Goal: Information Seeking & Learning: Learn about a topic

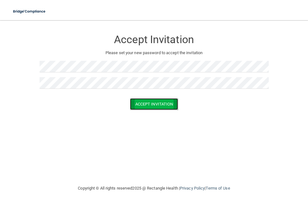
click at [141, 104] on button "Accept Invitation" at bounding box center [154, 104] width 48 height 12
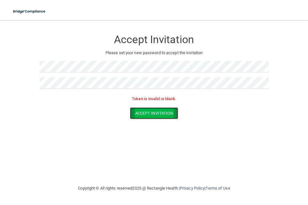
click at [155, 112] on button "Accept Invitation" at bounding box center [154, 113] width 48 height 12
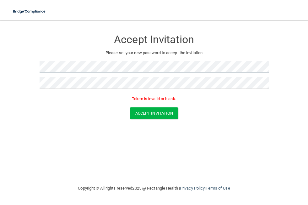
click at [27, 66] on form "Accept Invitation Please set your new password to accept the invitation Token i…" at bounding box center [154, 76] width 283 height 100
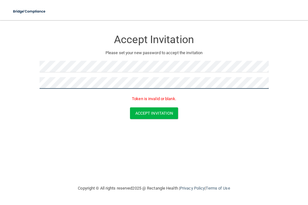
click at [20, 83] on form "Accept Invitation Please set your new password to accept the invitation Token i…" at bounding box center [154, 76] width 283 height 100
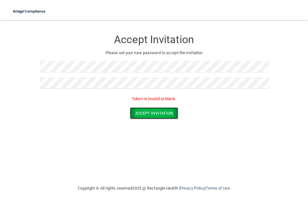
click at [140, 114] on button "Accept Invitation" at bounding box center [154, 113] width 48 height 12
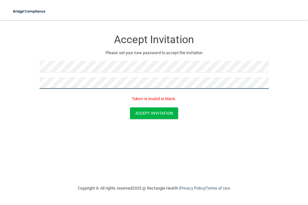
click at [10, 82] on main "Accept Invitation Please set your new password to accept the invitation Token i…" at bounding box center [154, 112] width 308 height 184
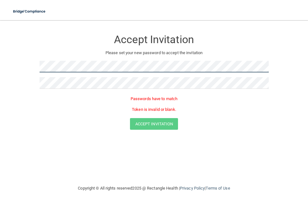
click at [20, 64] on form "Accept Invitation Please set your new password to accept the invitation Passwor…" at bounding box center [154, 81] width 283 height 111
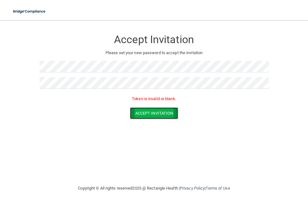
click at [158, 112] on button "Accept Invitation" at bounding box center [154, 113] width 48 height 12
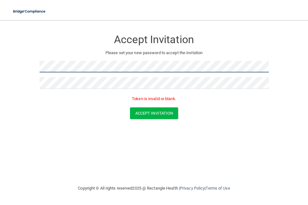
click at [35, 69] on form "Accept Invitation Please set your new password to accept the invitation Token i…" at bounding box center [154, 76] width 283 height 100
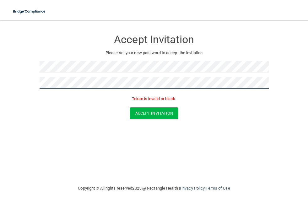
click at [14, 82] on form "Accept Invitation Please set your new password to accept the invitation Token i…" at bounding box center [154, 76] width 283 height 100
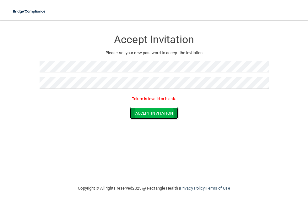
click at [148, 114] on button "Accept Invitation" at bounding box center [154, 113] width 48 height 12
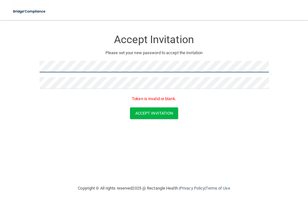
click at [15, 71] on form "Accept Invitation Please set your new password to accept the invitation Token i…" at bounding box center [154, 76] width 283 height 100
click at [17, 65] on form "Accept Invitation Please set your new password to accept the invitation Token i…" at bounding box center [154, 76] width 283 height 100
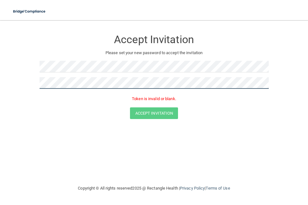
click at [1, 85] on main "Accept Invitation Please set your new password to accept the invitation Token i…" at bounding box center [154, 112] width 308 height 184
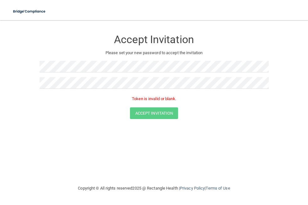
click at [40, 108] on div "Accept Invitation" at bounding box center [154, 113] width 293 height 12
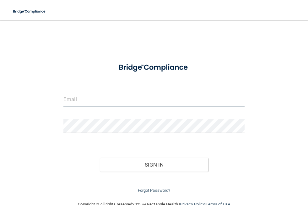
click at [86, 99] on input "email" at bounding box center [153, 99] width 181 height 14
type input "[EMAIL_ADDRESS][PERSON_NAME][DOMAIN_NAME]"
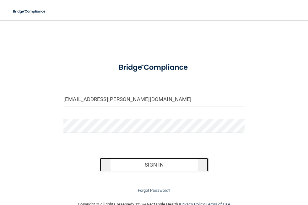
click at [149, 162] on button "Sign In" at bounding box center [154, 164] width 109 height 14
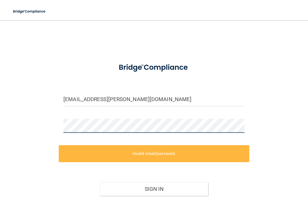
click at [47, 125] on div "megan.engelking@gmail.com Invalid email/password. You don't have permission to …" at bounding box center [154, 122] width 283 height 192
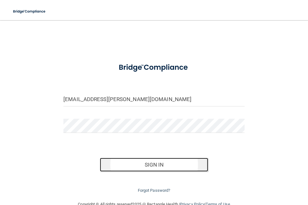
click at [125, 167] on button "Sign In" at bounding box center [154, 164] width 109 height 14
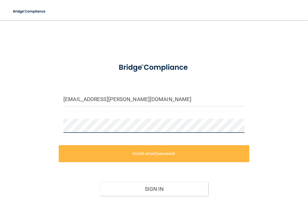
click at [47, 126] on div "megan.engelking@gmail.com Invalid email/password. You don't have permission to …" at bounding box center [154, 122] width 283 height 192
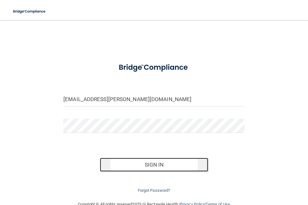
click at [128, 167] on button "Sign In" at bounding box center [154, 164] width 109 height 14
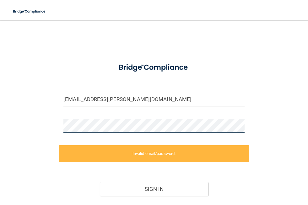
click at [45, 124] on div "megan.engelking@gmail.com Invalid email/password. You don't have permission to …" at bounding box center [154, 122] width 283 height 192
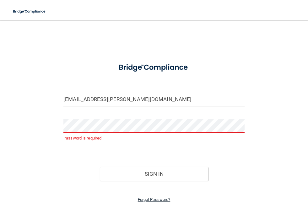
click at [149, 199] on link "Forgot Password?" at bounding box center [154, 199] width 33 height 5
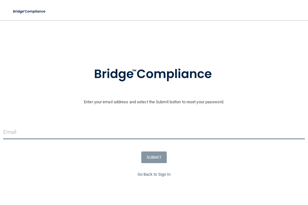
click at [8, 131] on input "email" at bounding box center [154, 132] width 302 height 14
type input "[EMAIL_ADDRESS][PERSON_NAME][DOMAIN_NAME]"
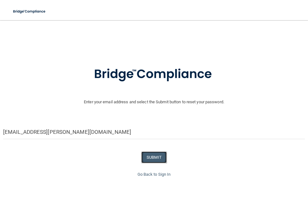
click at [155, 154] on button "SUBMIT" at bounding box center [153, 157] width 25 height 12
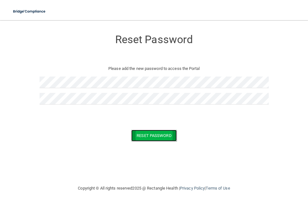
click at [147, 136] on button "Reset Password" at bounding box center [153, 135] width 45 height 12
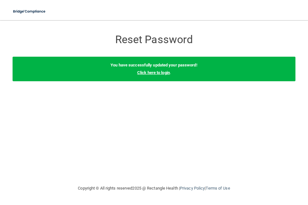
click at [150, 72] on link "Click here to login" at bounding box center [153, 72] width 33 height 5
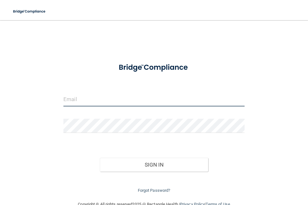
click at [102, 100] on input "email" at bounding box center [153, 99] width 181 height 14
type input "[EMAIL_ADDRESS][PERSON_NAME][DOMAIN_NAME]"
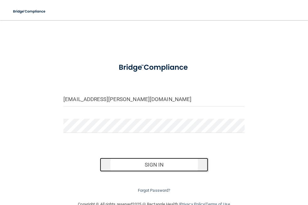
click at [146, 163] on button "Sign In" at bounding box center [154, 164] width 109 height 14
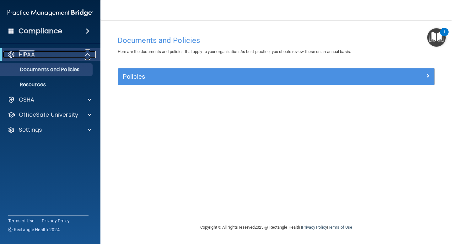
click at [89, 56] on span at bounding box center [88, 55] width 5 height 8
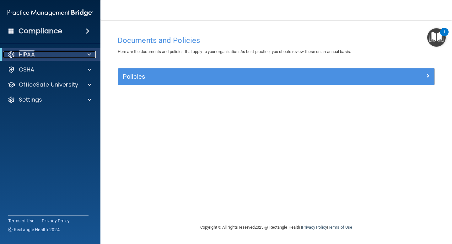
click at [89, 56] on span at bounding box center [89, 55] width 4 height 8
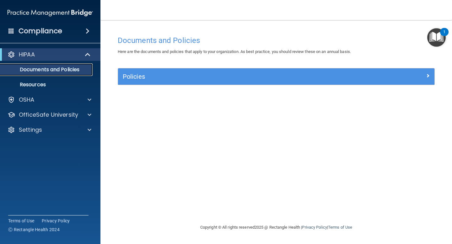
click at [62, 69] on p "Documents and Policies" at bounding box center [47, 70] width 86 height 6
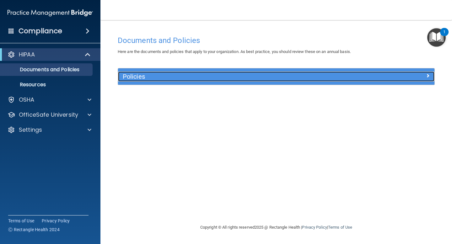
drag, startPoint x: 89, startPoint y: 56, endPoint x: 125, endPoint y: 80, distance: 42.7
click at [125, 80] on h5 "Policies" at bounding box center [237, 76] width 228 height 7
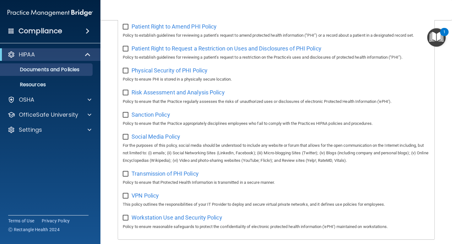
scroll to position [398, 0]
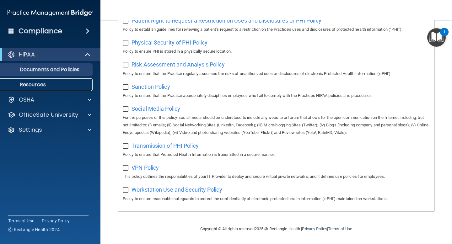
drag, startPoint x: 125, startPoint y: 80, endPoint x: 60, endPoint y: 86, distance: 64.8
click at [60, 86] on p "Resources" at bounding box center [47, 85] width 86 height 6
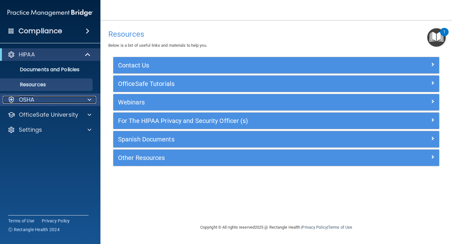
drag, startPoint x: 60, startPoint y: 86, endPoint x: 35, endPoint y: 101, distance: 29.2
click at [35, 101] on div "OSHA" at bounding box center [42, 100] width 78 height 8
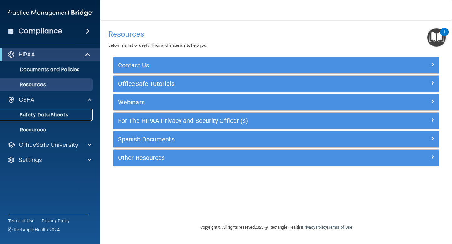
drag, startPoint x: 35, startPoint y: 101, endPoint x: 42, endPoint y: 115, distance: 15.7
click at [42, 115] on p "Safety Data Sheets" at bounding box center [47, 115] width 86 height 6
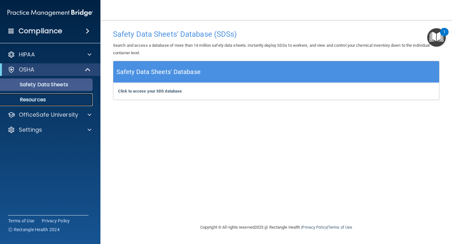
click at [35, 101] on p "Resources" at bounding box center [47, 100] width 86 height 6
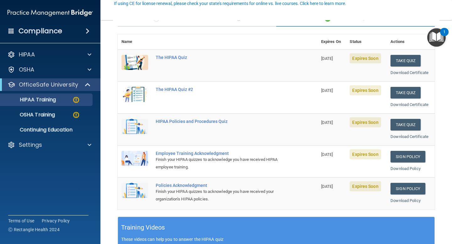
scroll to position [66, 0]
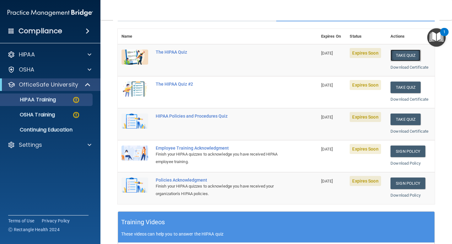
drag, startPoint x: 0, startPoint y: 0, endPoint x: 412, endPoint y: 55, distance: 415.3
click at [412, 55] on button "Take Quiz" at bounding box center [406, 56] width 30 height 12
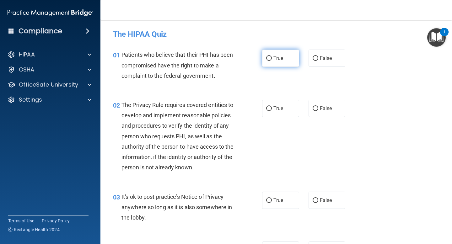
drag, startPoint x: 412, startPoint y: 55, endPoint x: 267, endPoint y: 59, distance: 144.3
click at [267, 59] on input "True" at bounding box center [269, 58] width 6 height 5
radio input "true"
click at [269, 107] on input "True" at bounding box center [269, 109] width 6 height 5
radio input "true"
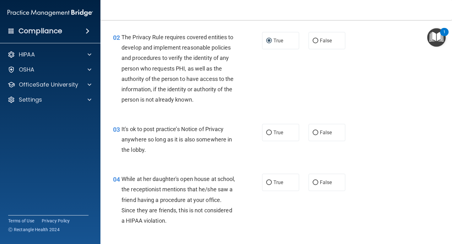
scroll to position [83, 0]
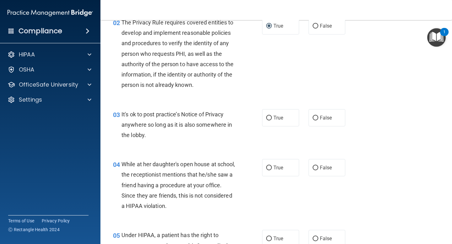
click at [316, 118] on input "False" at bounding box center [316, 118] width 6 height 5
radio input "true"
click at [314, 169] on input "False" at bounding box center [316, 168] width 6 height 5
radio input "true"
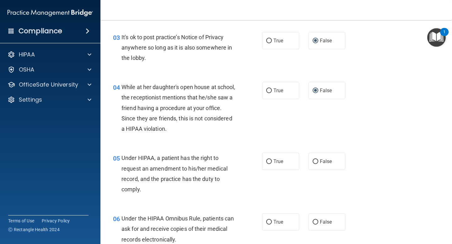
scroll to position [174, 0]
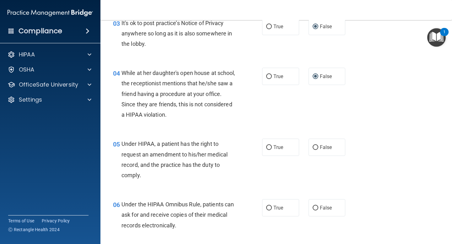
click at [316, 147] on input "False" at bounding box center [316, 147] width 6 height 5
radio input "true"
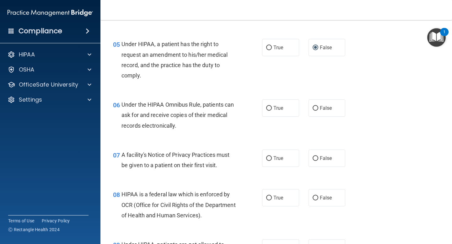
scroll to position [286, 0]
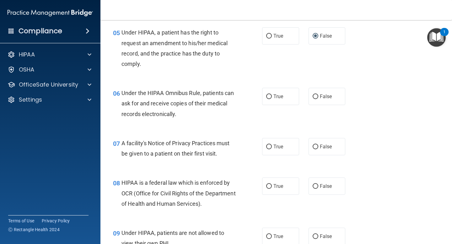
click at [269, 97] on input "True" at bounding box center [269, 97] width 6 height 5
radio input "true"
click at [269, 147] on input "True" at bounding box center [269, 147] width 6 height 5
radio input "true"
click at [270, 187] on input "True" at bounding box center [269, 186] width 6 height 5
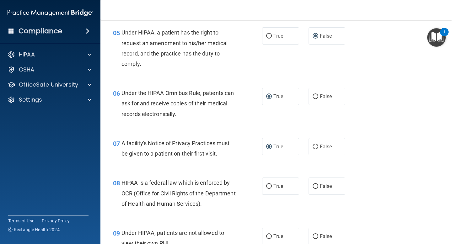
radio input "true"
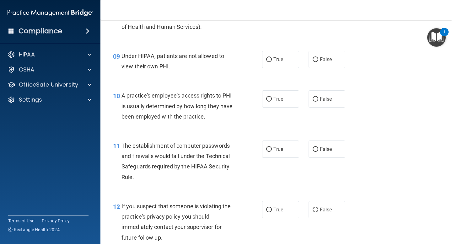
scroll to position [466, 0]
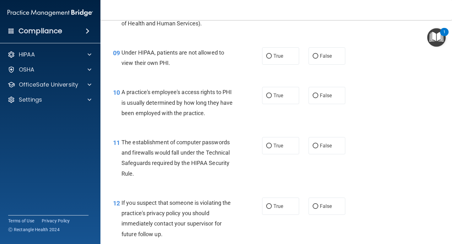
click at [311, 96] on label "False" at bounding box center [327, 95] width 37 height 17
click at [313, 96] on input "False" at bounding box center [316, 96] width 6 height 5
radio input "true"
click at [316, 147] on input "False" at bounding box center [316, 146] width 6 height 5
radio input "true"
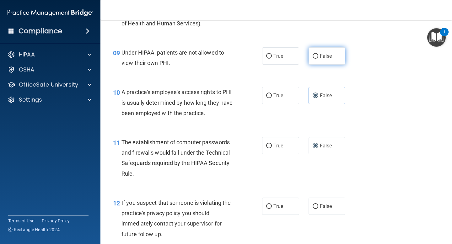
drag, startPoint x: 267, startPoint y: 59, endPoint x: 315, endPoint y: 57, distance: 47.2
click at [315, 57] on input "False" at bounding box center [316, 56] width 6 height 5
radio input "true"
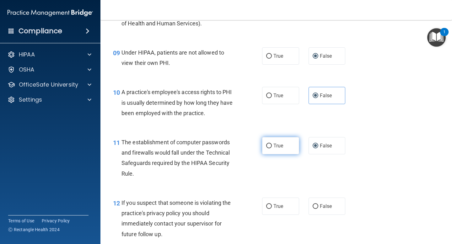
drag, startPoint x: 315, startPoint y: 57, endPoint x: 269, endPoint y: 146, distance: 99.8
click at [269, 146] on input "True" at bounding box center [269, 146] width 6 height 5
radio input "true"
radio input "false"
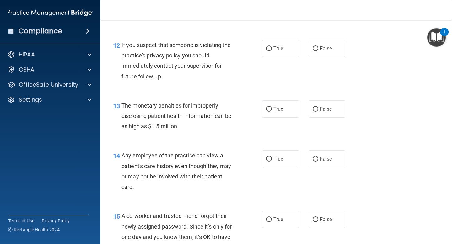
scroll to position [625, 0]
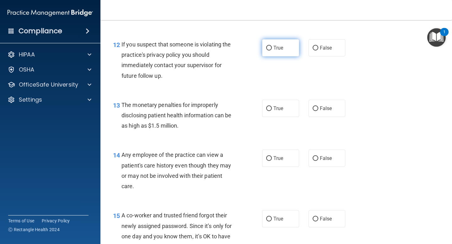
drag, startPoint x: 269, startPoint y: 146, endPoint x: 268, endPoint y: 48, distance: 97.7
click at [268, 48] on input "True" at bounding box center [269, 48] width 6 height 5
radio input "true"
click at [269, 108] on input "True" at bounding box center [269, 109] width 6 height 5
radio input "true"
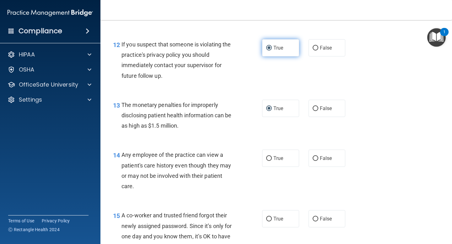
click at [315, 157] on input "False" at bounding box center [316, 158] width 6 height 5
radio input "true"
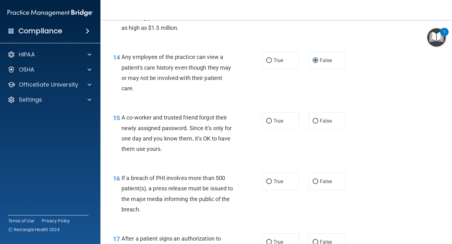
scroll to position [724, 0]
drag, startPoint x: 268, startPoint y: 48, endPoint x: 316, endPoint y: 119, distance: 85.7
click at [316, 119] on input "False" at bounding box center [316, 120] width 6 height 5
radio input "true"
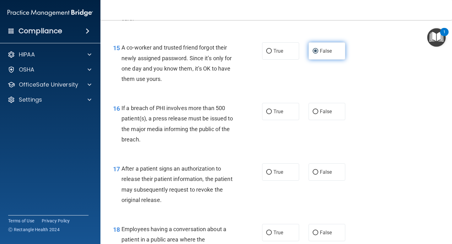
scroll to position [801, 0]
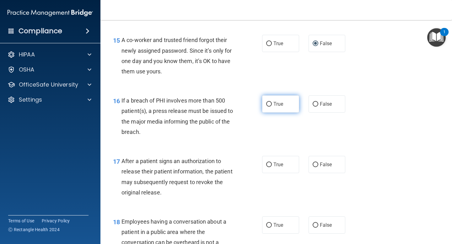
drag, startPoint x: 316, startPoint y: 119, endPoint x: 268, endPoint y: 104, distance: 50.2
click at [268, 104] on input "True" at bounding box center [269, 104] width 6 height 5
radio input "true"
click at [268, 165] on input "True" at bounding box center [269, 165] width 6 height 5
radio input "true"
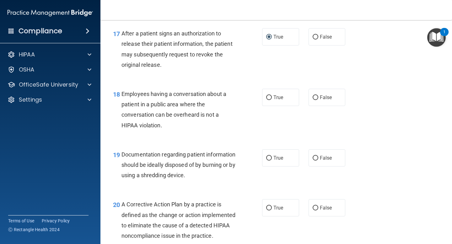
scroll to position [930, 0]
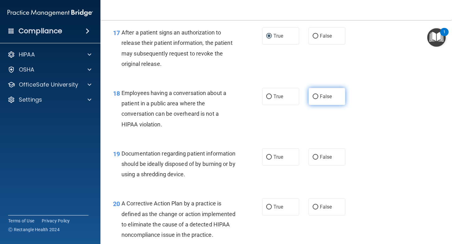
drag, startPoint x: 268, startPoint y: 104, endPoint x: 315, endPoint y: 96, distance: 48.1
click at [315, 96] on input "False" at bounding box center [316, 97] width 6 height 5
radio input "true"
drag, startPoint x: 315, startPoint y: 96, endPoint x: 268, endPoint y: 157, distance: 77.0
click at [268, 157] on input "True" at bounding box center [269, 157] width 6 height 5
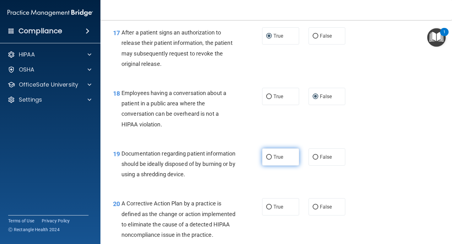
radio input "true"
drag, startPoint x: 268, startPoint y: 157, endPoint x: 268, endPoint y: 207, distance: 50.0
click at [268, 207] on input "True" at bounding box center [269, 207] width 6 height 5
radio input "true"
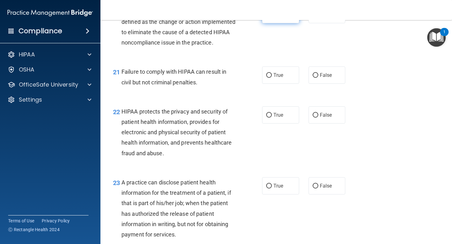
scroll to position [1125, 0]
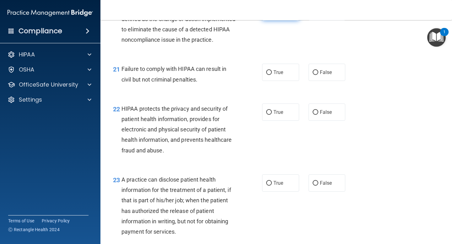
click at [316, 75] on input "False" at bounding box center [316, 72] width 6 height 5
radio input "true"
drag, startPoint x: 268, startPoint y: 207, endPoint x: 270, endPoint y: 123, distance: 83.9
click at [270, 115] on input "True" at bounding box center [269, 112] width 6 height 5
radio input "true"
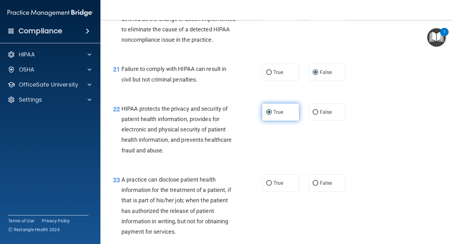
click at [318, 186] on input "False" at bounding box center [316, 183] width 6 height 5
radio input "true"
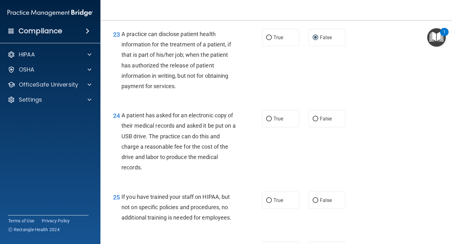
scroll to position [1286, 0]
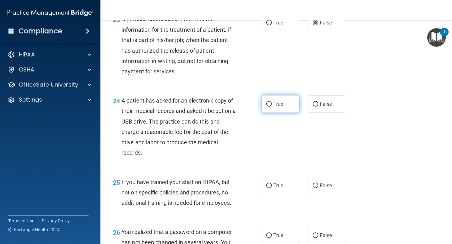
drag, startPoint x: 270, startPoint y: 123, endPoint x: 271, endPoint y: 114, distance: 9.1
click at [271, 107] on input "True" at bounding box center [269, 104] width 6 height 5
radio input "true"
click at [317, 189] on input "False" at bounding box center [316, 186] width 6 height 5
radio input "true"
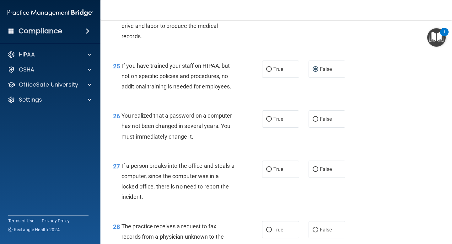
scroll to position [1402, 0]
drag, startPoint x: 271, startPoint y: 114, endPoint x: 270, endPoint y: 130, distance: 16.4
click at [270, 122] on input "True" at bounding box center [269, 119] width 6 height 5
radio input "true"
drag, startPoint x: 270, startPoint y: 130, endPoint x: 315, endPoint y: 178, distance: 66.0
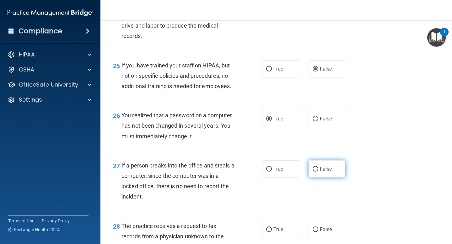
click at [315, 172] on input "False" at bounding box center [316, 169] width 6 height 5
radio input "true"
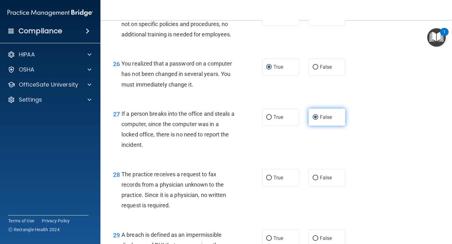
scroll to position [1464, 0]
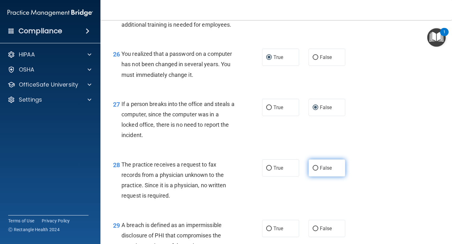
click at [317, 171] on input "False" at bounding box center [316, 168] width 6 height 5
radio input "true"
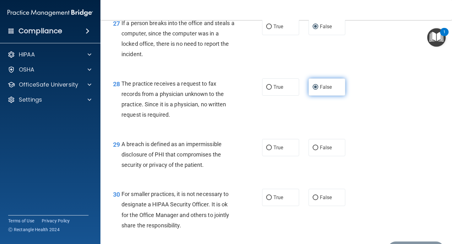
scroll to position [1552, 0]
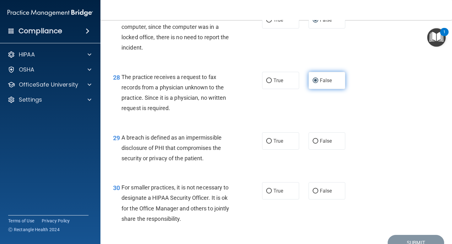
click at [274, 150] on label "True" at bounding box center [280, 141] width 37 height 17
click at [272, 144] on input "True" at bounding box center [269, 141] width 6 height 5
radio input "true"
click at [316, 194] on input "False" at bounding box center [316, 191] width 6 height 5
radio input "true"
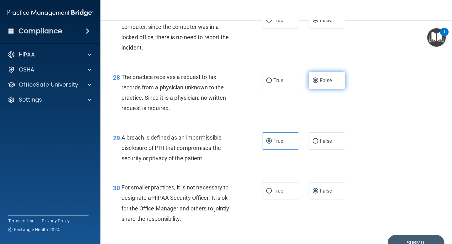
scroll to position [1594, 0]
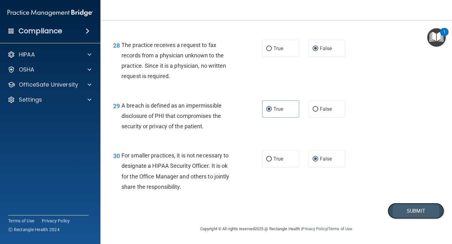
drag, startPoint x: 317, startPoint y: 177, endPoint x: 397, endPoint y: 211, distance: 85.9
click at [397, 211] on button "Submit" at bounding box center [416, 211] width 57 height 16
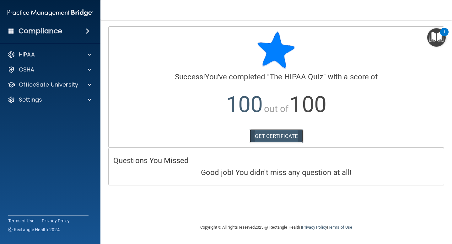
drag, startPoint x: 397, startPoint y: 211, endPoint x: 293, endPoint y: 138, distance: 126.4
click at [293, 138] on link "GET CERTIFICATE" at bounding box center [277, 136] width 54 height 14
click at [92, 55] on div at bounding box center [89, 55] width 16 height 8
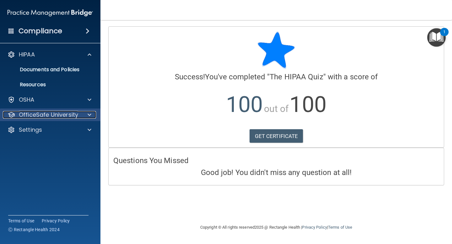
click at [90, 114] on span at bounding box center [90, 115] width 4 height 8
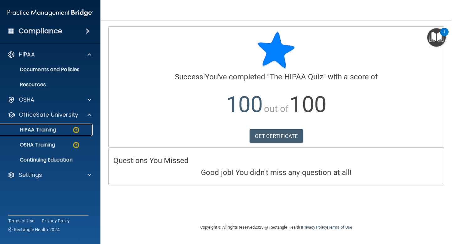
click at [63, 133] on link "HIPAA Training" at bounding box center [43, 130] width 99 height 13
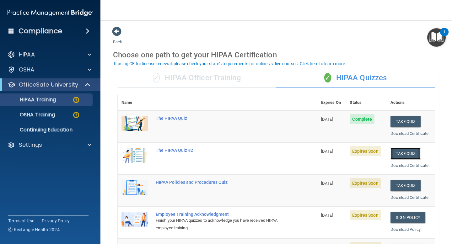
click at [401, 153] on button "Take Quiz" at bounding box center [406, 154] width 30 height 12
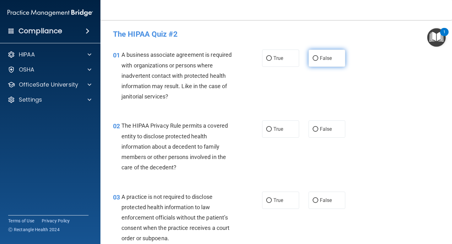
click at [317, 60] on input "False" at bounding box center [316, 58] width 6 height 5
radio input "true"
click at [270, 130] on input "True" at bounding box center [269, 129] width 6 height 5
radio input "true"
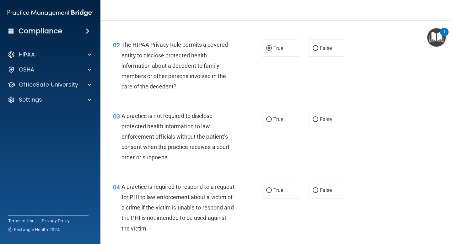
scroll to position [85, 0]
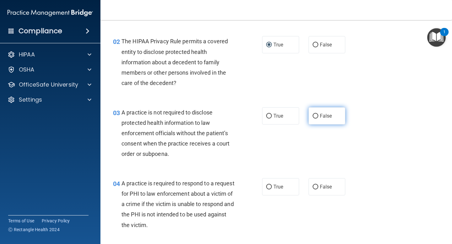
click at [321, 116] on span "False" at bounding box center [326, 116] width 12 height 6
click at [319, 116] on input "False" at bounding box center [316, 116] width 6 height 5
radio input "true"
click at [278, 184] on span "True" at bounding box center [279, 187] width 10 height 6
click at [272, 185] on input "True" at bounding box center [269, 187] width 6 height 5
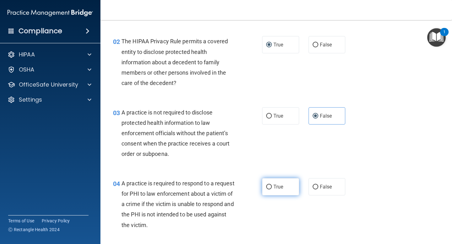
radio input "true"
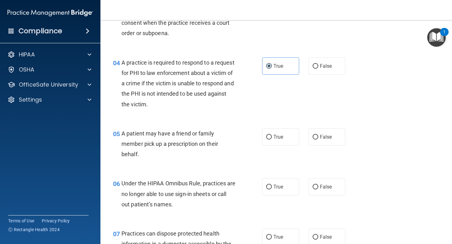
scroll to position [208, 0]
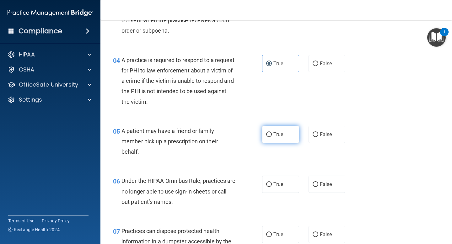
click at [288, 133] on label "True" at bounding box center [280, 134] width 37 height 17
click at [272, 133] on input "True" at bounding box center [269, 135] width 6 height 5
radio input "true"
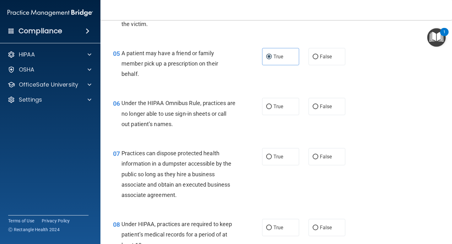
scroll to position [292, 0]
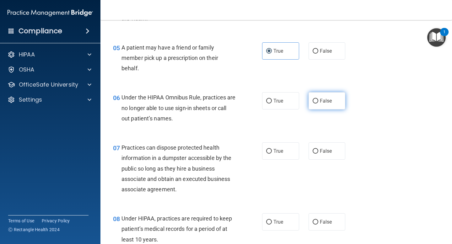
click at [339, 101] on label "False" at bounding box center [327, 100] width 37 height 17
click at [319, 101] on input "False" at bounding box center [316, 101] width 6 height 5
radio input "true"
click at [324, 149] on span "False" at bounding box center [326, 151] width 12 height 6
click at [319, 149] on input "False" at bounding box center [316, 151] width 6 height 5
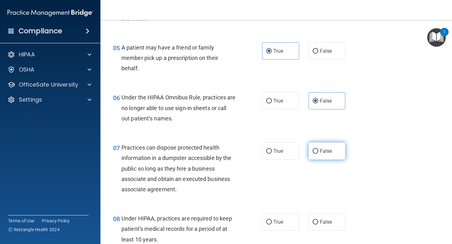
radio input "true"
click at [325, 223] on span "False" at bounding box center [326, 222] width 12 height 6
click at [319, 223] on input "False" at bounding box center [316, 222] width 6 height 5
radio input "true"
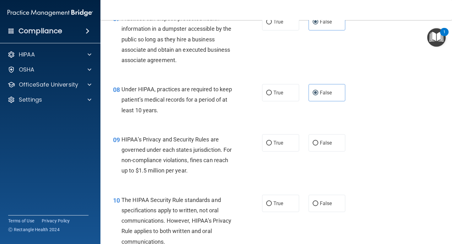
scroll to position [429, 0]
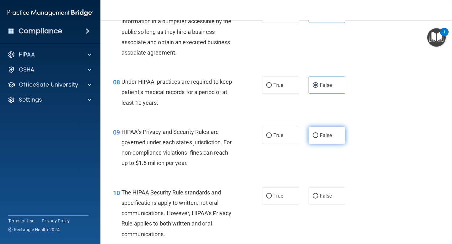
click at [332, 137] on label "False" at bounding box center [327, 135] width 37 height 17
click at [319, 137] on input "False" at bounding box center [316, 136] width 6 height 5
radio input "true"
click at [284, 197] on label "True" at bounding box center [280, 196] width 37 height 17
click at [272, 197] on input "True" at bounding box center [269, 196] width 6 height 5
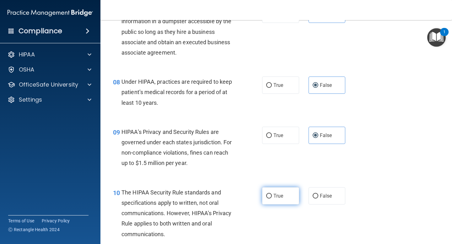
radio input "true"
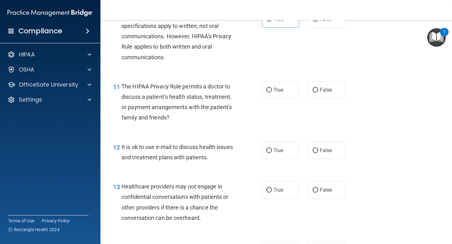
scroll to position [611, 0]
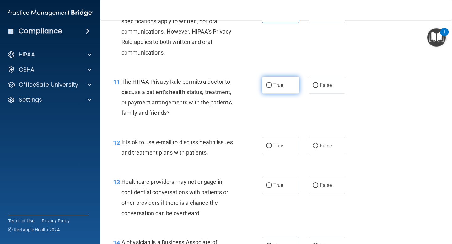
click at [282, 87] on span "True" at bounding box center [279, 85] width 10 height 6
click at [272, 87] on input "True" at bounding box center [269, 85] width 6 height 5
radio input "true"
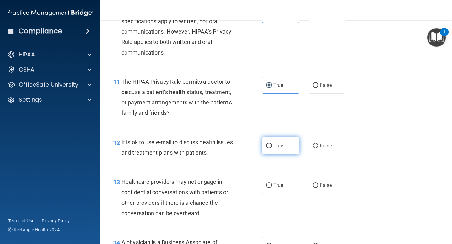
click at [282, 150] on label "True" at bounding box center [280, 145] width 37 height 17
click at [272, 149] on input "True" at bounding box center [269, 146] width 6 height 5
radio input "true"
click at [320, 184] on label "False" at bounding box center [327, 185] width 37 height 17
click at [319, 184] on input "False" at bounding box center [316, 186] width 6 height 5
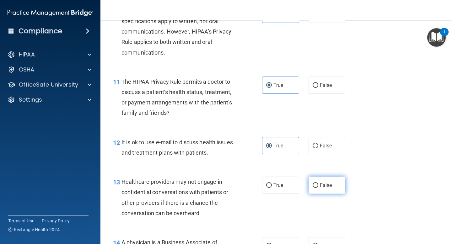
radio input "true"
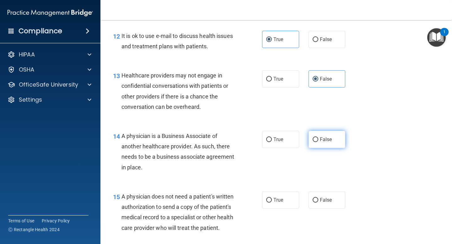
scroll to position [727, 0]
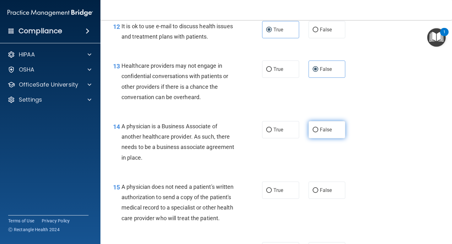
click at [326, 124] on label "False" at bounding box center [327, 129] width 37 height 17
click at [319, 128] on input "False" at bounding box center [316, 130] width 6 height 5
radio input "true"
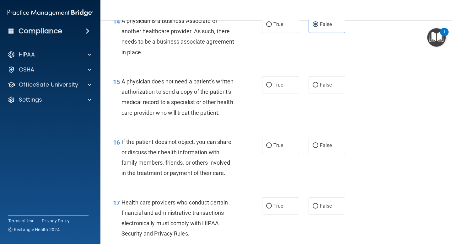
scroll to position [834, 0]
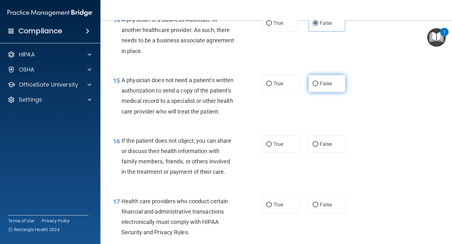
click at [330, 85] on span "False" at bounding box center [326, 84] width 12 height 6
click at [319, 85] on input "False" at bounding box center [316, 84] width 6 height 5
radio input "true"
click at [281, 84] on span "True" at bounding box center [279, 84] width 10 height 6
click at [272, 84] on input "True" at bounding box center [269, 84] width 6 height 5
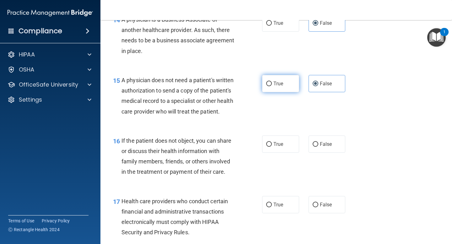
radio input "true"
radio input "false"
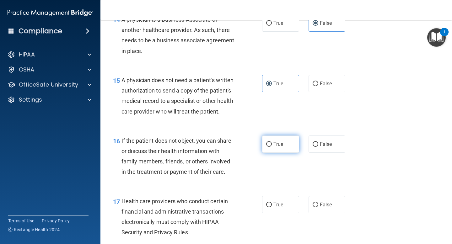
click at [276, 142] on span "True" at bounding box center [279, 144] width 10 height 6
click at [272, 142] on input "True" at bounding box center [269, 144] width 6 height 5
radio input "true"
click at [277, 204] on span "True" at bounding box center [279, 205] width 10 height 6
click at [272, 204] on input "True" at bounding box center [269, 205] width 6 height 5
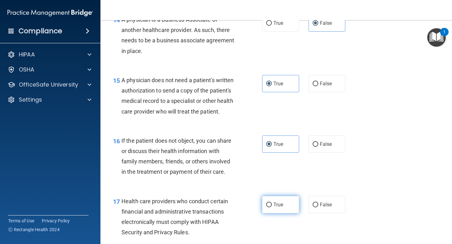
radio input "true"
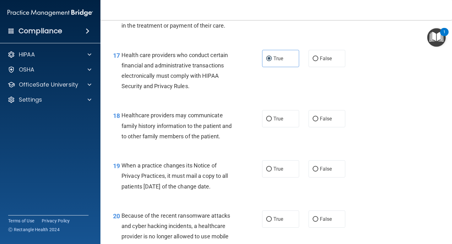
scroll to position [987, 0]
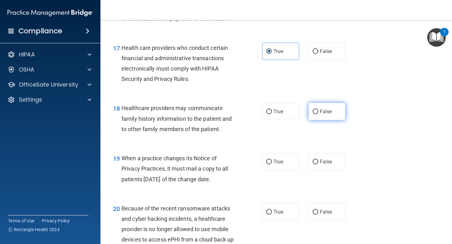
click at [328, 114] on span "False" at bounding box center [326, 112] width 12 height 6
click at [319, 114] on input "False" at bounding box center [316, 112] width 6 height 5
radio input "true"
click at [324, 168] on label "False" at bounding box center [327, 161] width 37 height 17
click at [319, 165] on input "False" at bounding box center [316, 162] width 6 height 5
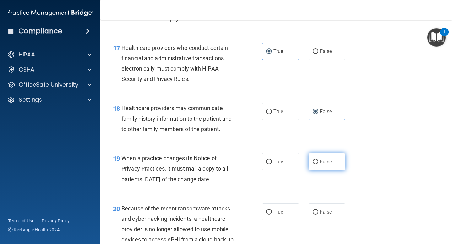
radio input "true"
click at [324, 211] on span "False" at bounding box center [326, 212] width 12 height 6
click at [319, 211] on input "False" at bounding box center [316, 212] width 6 height 5
radio input "true"
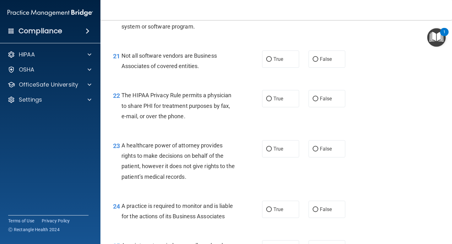
scroll to position [1213, 0]
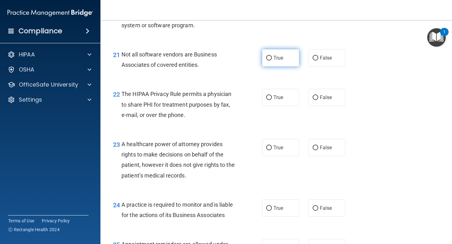
click at [287, 57] on label "True" at bounding box center [280, 57] width 37 height 17
click at [272, 57] on input "True" at bounding box center [269, 58] width 6 height 5
radio input "true"
click at [281, 96] on span "True" at bounding box center [279, 98] width 10 height 6
click at [272, 96] on input "True" at bounding box center [269, 98] width 6 height 5
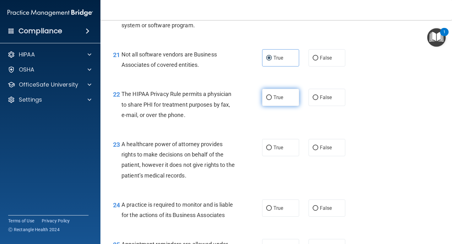
radio input "true"
click at [326, 146] on span "False" at bounding box center [326, 148] width 12 height 6
click at [319, 146] on input "False" at bounding box center [316, 148] width 6 height 5
radio input "true"
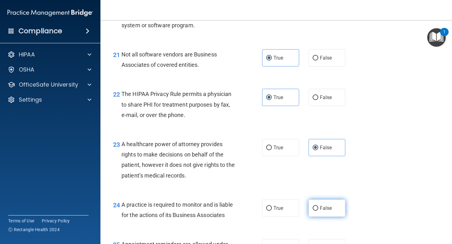
click at [323, 211] on span "False" at bounding box center [326, 209] width 12 height 6
click at [319, 211] on input "False" at bounding box center [316, 208] width 6 height 5
radio input "true"
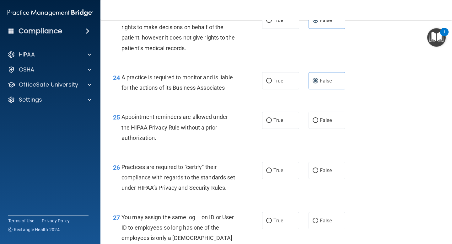
scroll to position [1354, 0]
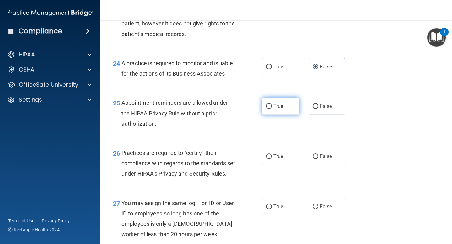
click at [270, 102] on label "True" at bounding box center [280, 106] width 37 height 17
click at [270, 104] on input "True" at bounding box center [269, 106] width 6 height 5
radio input "true"
click at [276, 156] on span "True" at bounding box center [279, 157] width 10 height 6
click at [272, 156] on input "True" at bounding box center [269, 157] width 6 height 5
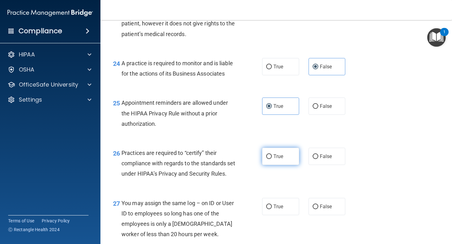
radio input "true"
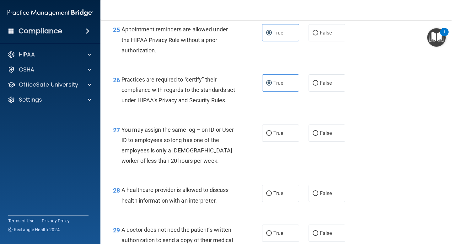
scroll to position [1441, 0]
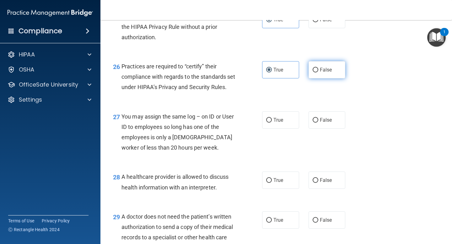
click at [331, 70] on span "False" at bounding box center [326, 70] width 12 height 6
click at [319, 70] on input "False" at bounding box center [316, 70] width 6 height 5
radio input "true"
radio input "false"
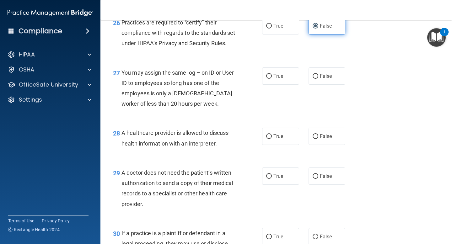
scroll to position [1509, 0]
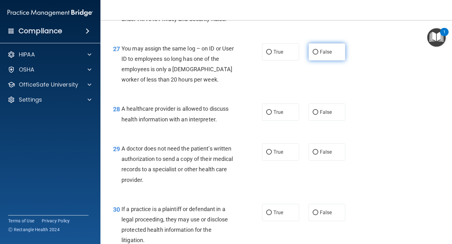
click at [333, 61] on label "False" at bounding box center [327, 51] width 37 height 17
click at [319, 55] on input "False" at bounding box center [316, 52] width 6 height 5
radio input "true"
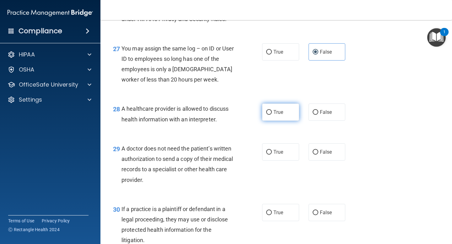
click at [284, 120] on label "True" at bounding box center [280, 112] width 37 height 17
click at [272, 115] on input "True" at bounding box center [269, 112] width 6 height 5
radio input "true"
click at [278, 155] on span "True" at bounding box center [279, 152] width 10 height 6
click at [272, 155] on input "True" at bounding box center [269, 152] width 6 height 5
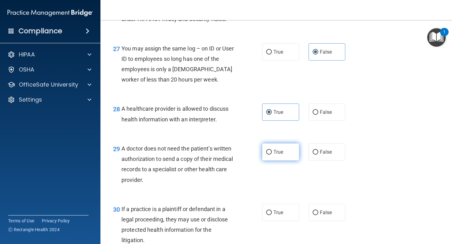
radio input "true"
click at [277, 216] on span "True" at bounding box center [279, 213] width 10 height 6
click at [272, 216] on input "True" at bounding box center [269, 213] width 6 height 5
radio input "true"
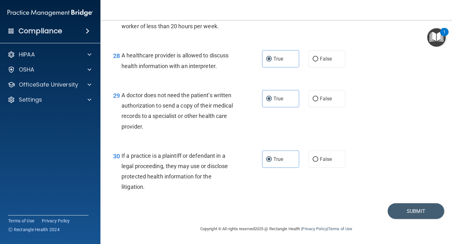
scroll to position [1573, 0]
click at [409, 206] on button "Submit" at bounding box center [416, 212] width 57 height 16
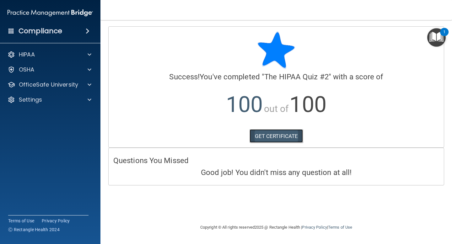
click at [288, 135] on link "GET CERTIFICATE" at bounding box center [277, 136] width 54 height 14
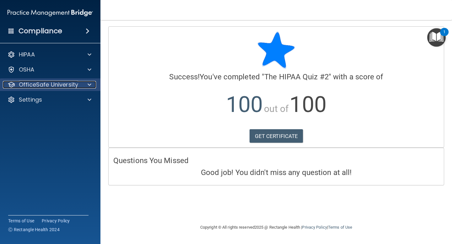
click at [93, 85] on div at bounding box center [89, 85] width 16 height 8
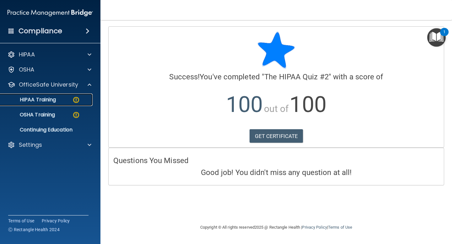
click at [65, 101] on div "HIPAA Training" at bounding box center [47, 100] width 86 height 6
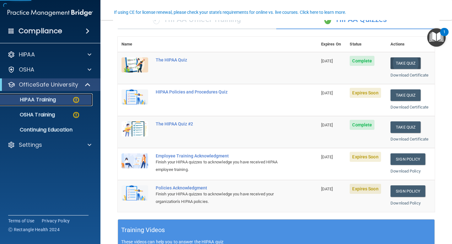
scroll to position [60, 0]
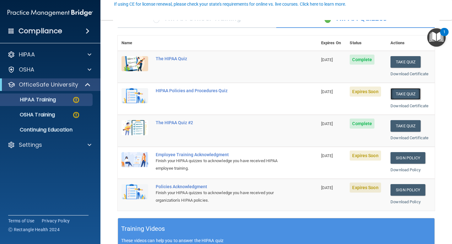
click at [406, 95] on button "Take Quiz" at bounding box center [406, 94] width 30 height 12
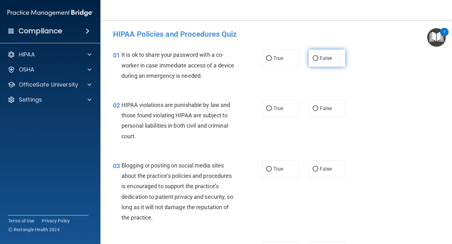
click at [320, 60] on span "False" at bounding box center [326, 58] width 12 height 6
click at [319, 60] on input "False" at bounding box center [316, 58] width 6 height 5
radio input "true"
click at [271, 111] on input "True" at bounding box center [269, 109] width 6 height 5
radio input "true"
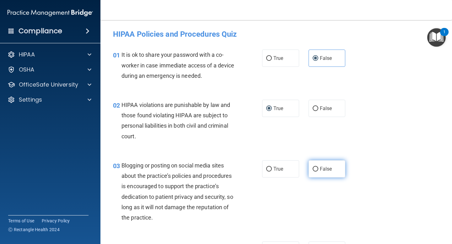
click at [327, 168] on span "False" at bounding box center [326, 169] width 12 height 6
click at [319, 168] on input "False" at bounding box center [316, 169] width 6 height 5
radio input "true"
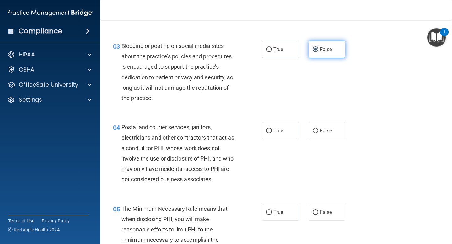
scroll to position [128, 0]
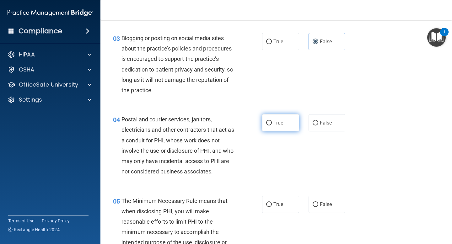
click at [280, 127] on label "True" at bounding box center [280, 122] width 37 height 17
click at [272, 126] on input "True" at bounding box center [269, 123] width 6 height 5
radio input "true"
click at [271, 206] on input "True" at bounding box center [269, 205] width 6 height 5
radio input "true"
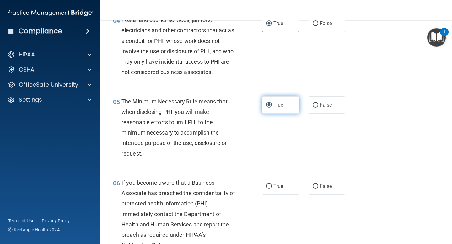
scroll to position [265, 0]
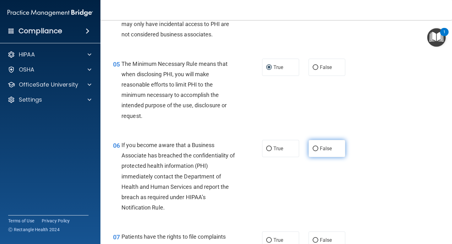
click at [329, 148] on span "False" at bounding box center [326, 149] width 12 height 6
click at [319, 148] on input "False" at bounding box center [316, 149] width 6 height 5
radio input "true"
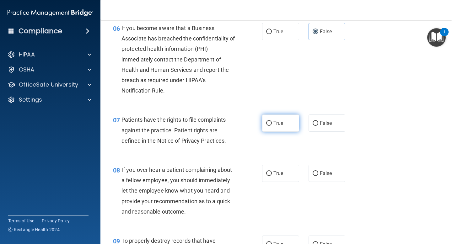
scroll to position [386, 0]
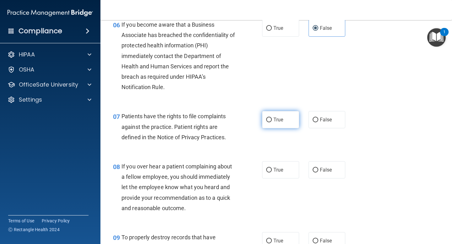
click at [285, 119] on label "True" at bounding box center [280, 119] width 37 height 17
click at [272, 119] on input "True" at bounding box center [269, 120] width 6 height 5
radio input "true"
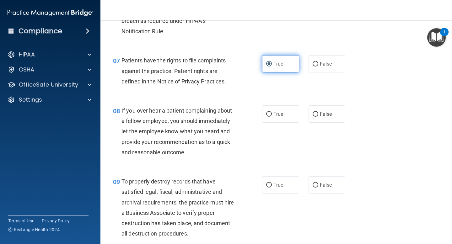
scroll to position [455, 0]
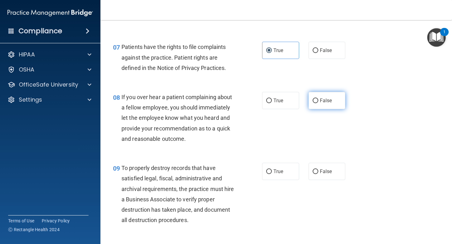
click at [321, 102] on span "False" at bounding box center [326, 101] width 12 height 6
click at [319, 102] on input "False" at bounding box center [316, 101] width 6 height 5
radio input "true"
click at [323, 173] on span "False" at bounding box center [326, 172] width 12 height 6
click at [319, 173] on input "False" at bounding box center [316, 172] width 6 height 5
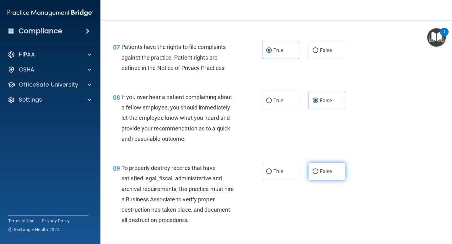
radio input "true"
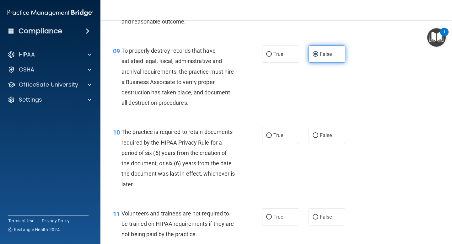
scroll to position [573, 0]
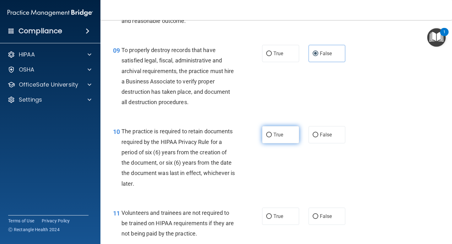
click at [285, 130] on label "True" at bounding box center [280, 134] width 37 height 17
click at [272, 133] on input "True" at bounding box center [269, 135] width 6 height 5
radio input "true"
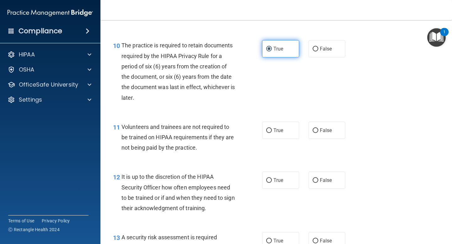
scroll to position [660, 0]
click at [330, 132] on span "False" at bounding box center [326, 130] width 12 height 6
click at [319, 132] on input "False" at bounding box center [316, 130] width 6 height 5
radio input "true"
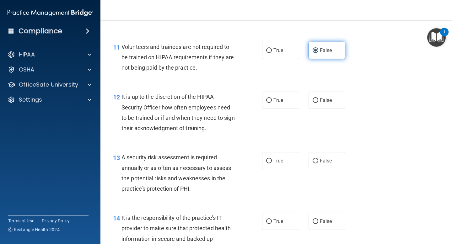
scroll to position [745, 0]
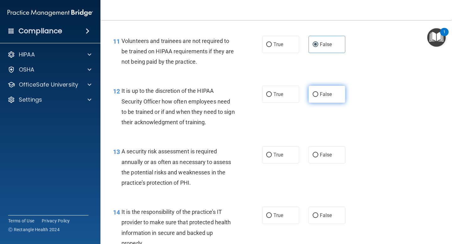
click at [322, 90] on label "False" at bounding box center [327, 94] width 37 height 17
click at [319, 92] on input "False" at bounding box center [316, 94] width 6 height 5
radio input "true"
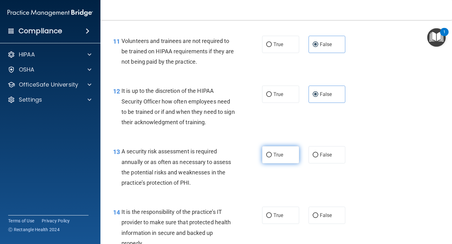
click at [288, 155] on label "True" at bounding box center [280, 154] width 37 height 17
click at [272, 155] on input "True" at bounding box center [269, 155] width 6 height 5
radio input "true"
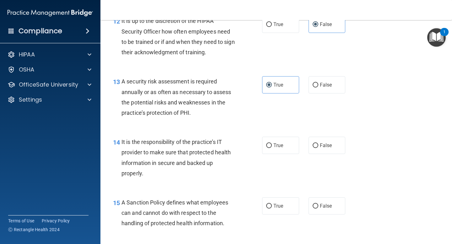
scroll to position [820, 0]
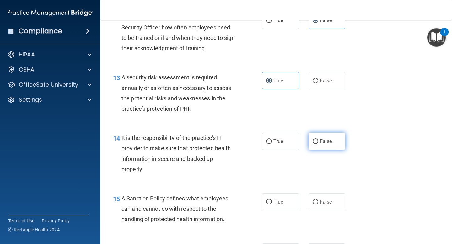
click at [318, 133] on label "False" at bounding box center [327, 141] width 37 height 17
click at [318, 140] on input "False" at bounding box center [316, 142] width 6 height 5
radio input "true"
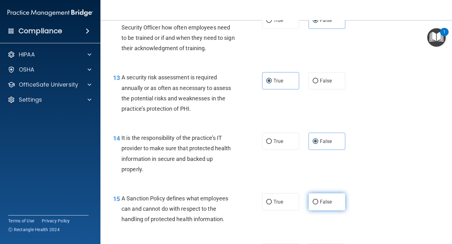
click at [323, 205] on span "False" at bounding box center [326, 202] width 12 height 6
click at [319, 205] on input "False" at bounding box center [316, 202] width 6 height 5
radio input "true"
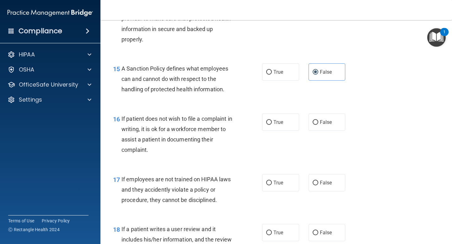
scroll to position [956, 0]
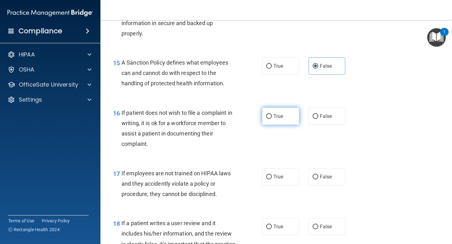
click at [283, 116] on span "True" at bounding box center [279, 116] width 10 height 6
click at [272, 116] on input "True" at bounding box center [269, 116] width 6 height 5
radio input "true"
click at [319, 182] on label "False" at bounding box center [327, 176] width 37 height 17
click at [319, 180] on input "False" at bounding box center [316, 177] width 6 height 5
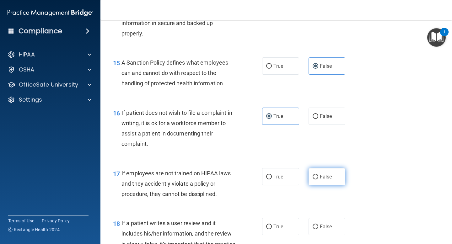
radio input "true"
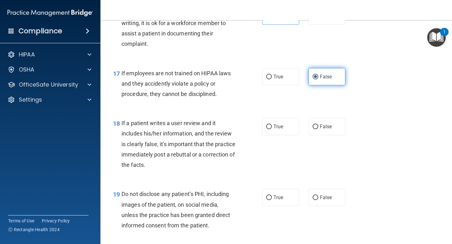
scroll to position [1066, 0]
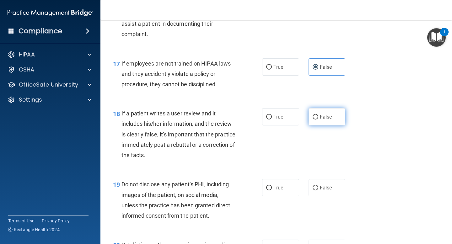
click at [324, 119] on span "False" at bounding box center [326, 117] width 12 height 6
click at [319, 119] on input "False" at bounding box center [316, 117] width 6 height 5
radio input "true"
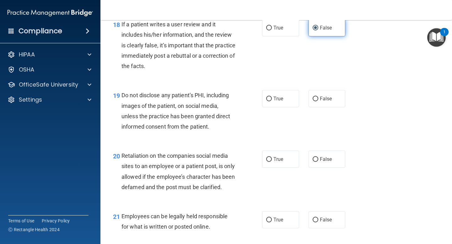
scroll to position [1165, 0]
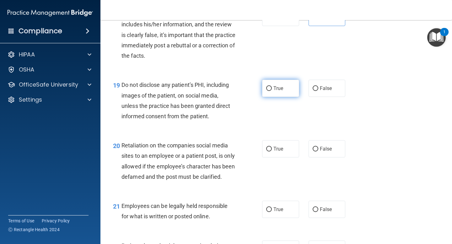
click at [274, 88] on span "True" at bounding box center [279, 88] width 10 height 6
click at [272, 88] on input "True" at bounding box center [269, 88] width 6 height 5
radio input "true"
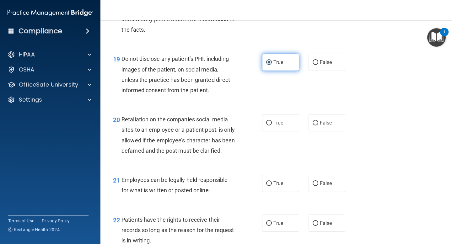
scroll to position [1192, 0]
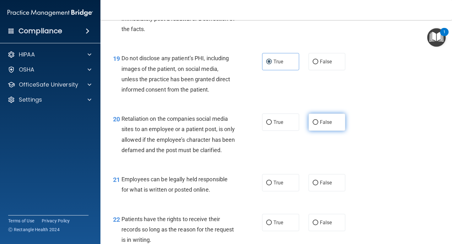
click at [320, 121] on span "False" at bounding box center [326, 122] width 12 height 6
click at [319, 121] on input "False" at bounding box center [316, 122] width 6 height 5
radio input "true"
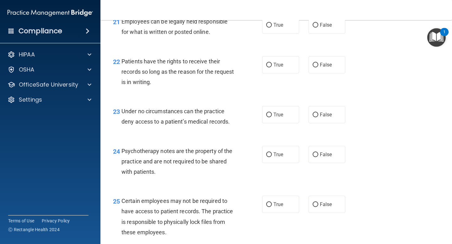
scroll to position [1345, 0]
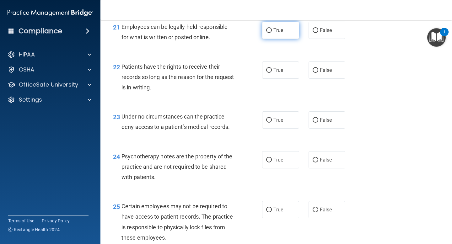
click at [282, 33] on span "True" at bounding box center [279, 30] width 10 height 6
click at [272, 33] on input "True" at bounding box center [269, 30] width 6 height 5
radio input "true"
click at [328, 73] on span "False" at bounding box center [326, 70] width 12 height 6
click at [319, 73] on input "False" at bounding box center [316, 70] width 6 height 5
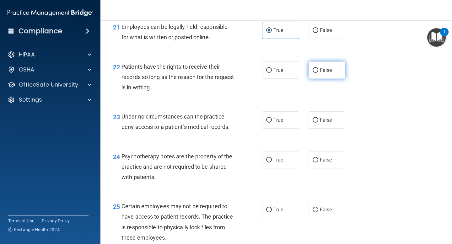
radio input "true"
click at [327, 129] on label "False" at bounding box center [327, 120] width 37 height 17
click at [319, 123] on input "False" at bounding box center [316, 120] width 6 height 5
radio input "true"
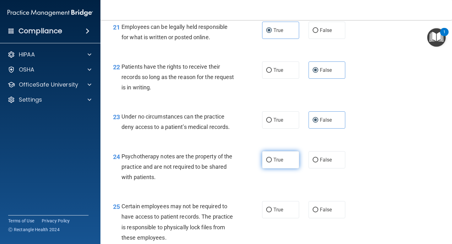
click at [285, 169] on label "True" at bounding box center [280, 159] width 37 height 17
click at [272, 163] on input "True" at bounding box center [269, 160] width 6 height 5
radio input "true"
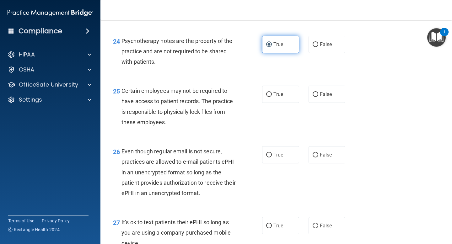
scroll to position [1472, 0]
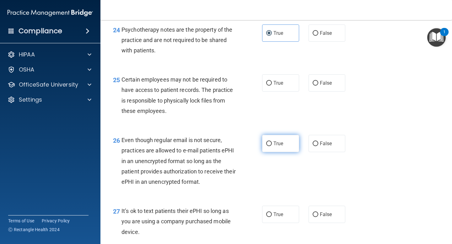
click at [284, 152] on label "True" at bounding box center [280, 143] width 37 height 17
click at [272, 146] on input "True" at bounding box center [269, 144] width 6 height 5
radio input "true"
click at [283, 92] on label "True" at bounding box center [280, 82] width 37 height 17
click at [272, 86] on input "True" at bounding box center [269, 83] width 6 height 5
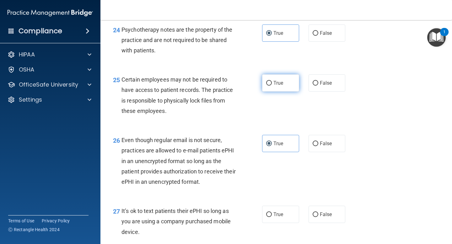
radio input "true"
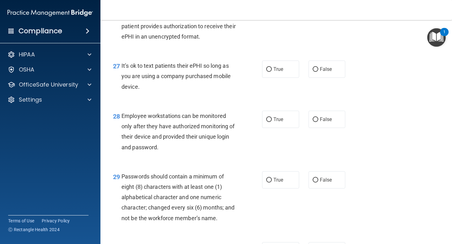
scroll to position [1620, 0]
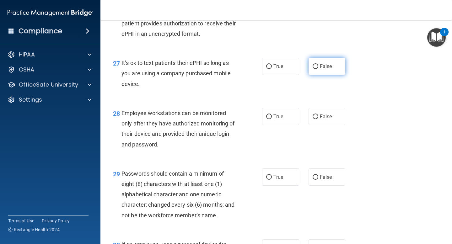
click at [325, 69] on span "False" at bounding box center [326, 66] width 12 height 6
click at [319, 69] on input "False" at bounding box center [316, 66] width 6 height 5
radio input "true"
click at [321, 120] on span "False" at bounding box center [326, 117] width 12 height 6
click at [319, 119] on input "False" at bounding box center [316, 117] width 6 height 5
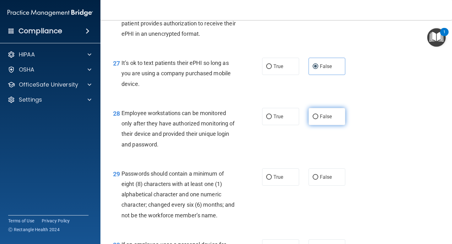
radio input "true"
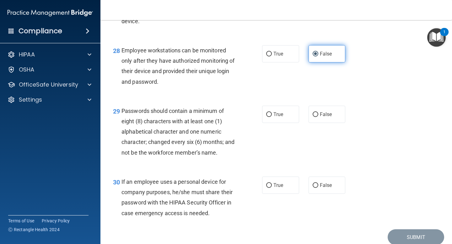
scroll to position [1689, 0]
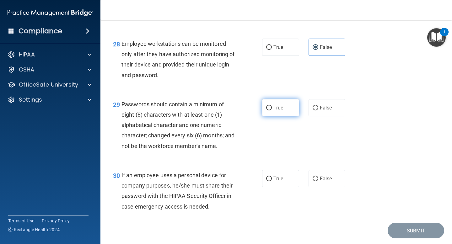
click at [280, 113] on label "True" at bounding box center [280, 107] width 37 height 17
click at [272, 111] on input "True" at bounding box center [269, 108] width 6 height 5
radio input "true"
click at [315, 188] on label "False" at bounding box center [327, 178] width 37 height 17
click at [315, 182] on input "False" at bounding box center [316, 179] width 6 height 5
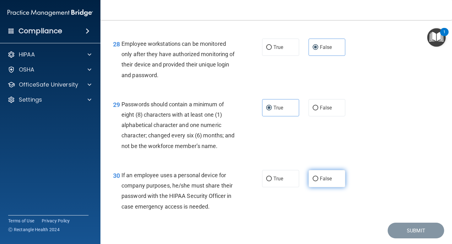
radio input "true"
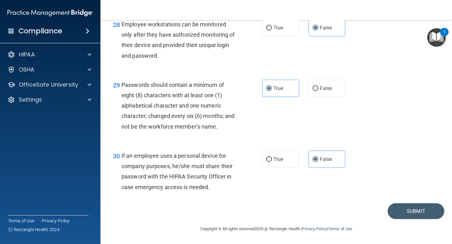
scroll to position [1716, 0]
click at [408, 214] on button "Submit" at bounding box center [416, 212] width 57 height 16
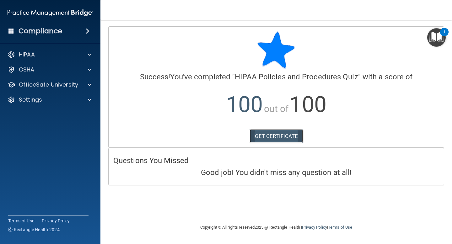
click at [271, 137] on link "GET CERTIFICATE" at bounding box center [277, 136] width 54 height 14
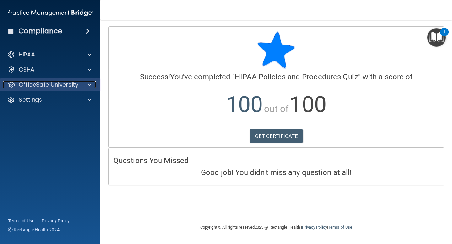
click at [90, 86] on span at bounding box center [90, 85] width 4 height 8
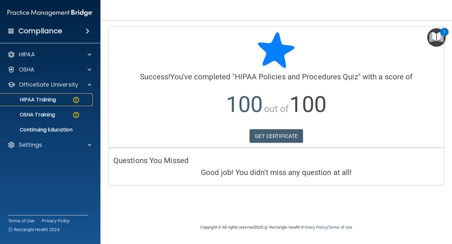
click at [63, 102] on div "HIPAA Training" at bounding box center [47, 100] width 86 height 6
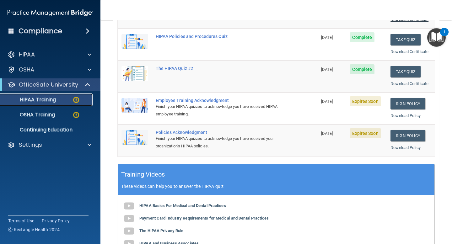
scroll to position [115, 0]
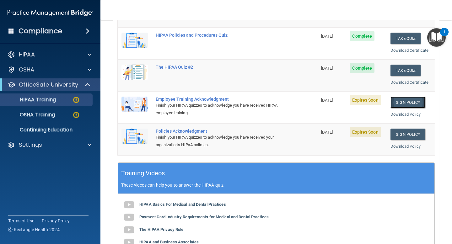
click at [407, 103] on link "Sign Policy" at bounding box center [408, 103] width 35 height 12
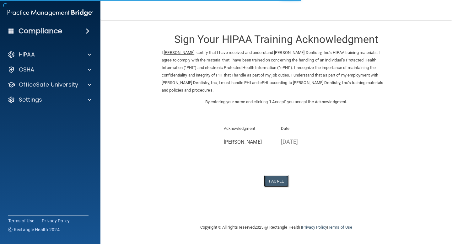
click at [277, 179] on button "I Agree" at bounding box center [276, 182] width 25 height 12
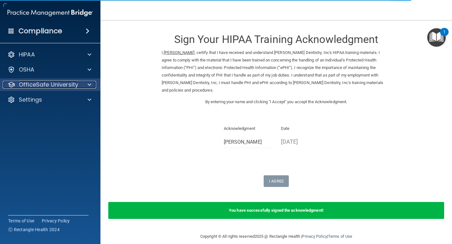
click at [62, 86] on p "OfficeSafe University" at bounding box center [48, 85] width 59 height 8
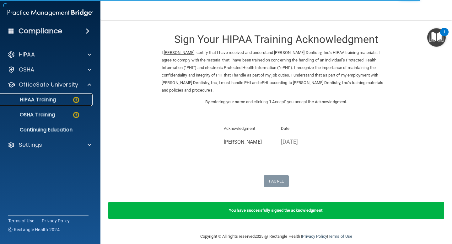
click at [64, 101] on div "HIPAA Training" at bounding box center [47, 100] width 86 height 6
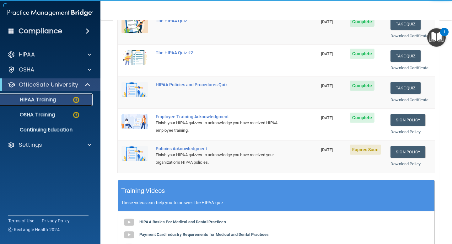
scroll to position [107, 0]
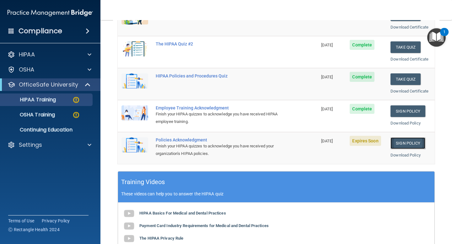
click at [406, 143] on link "Sign Policy" at bounding box center [408, 144] width 35 height 12
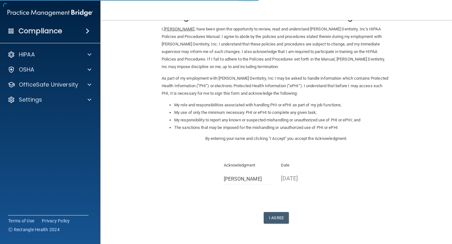
scroll to position [43, 0]
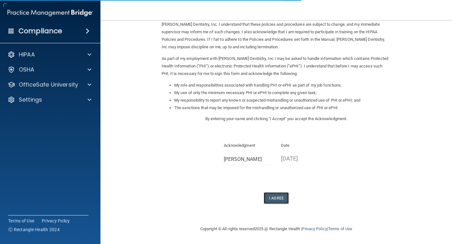
click at [279, 195] on button "I Agree" at bounding box center [276, 199] width 25 height 12
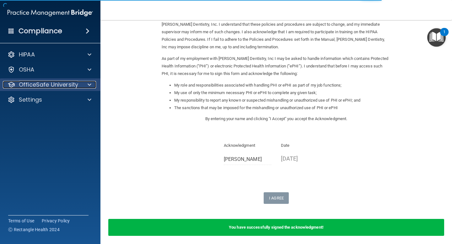
click at [60, 85] on p "OfficeSafe University" at bounding box center [48, 85] width 59 height 8
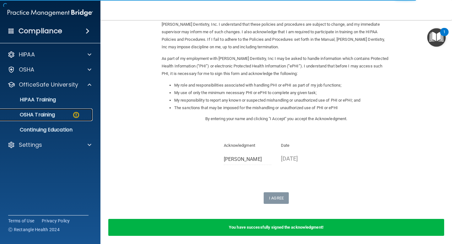
click at [64, 116] on div "OSHA Training" at bounding box center [47, 115] width 86 height 6
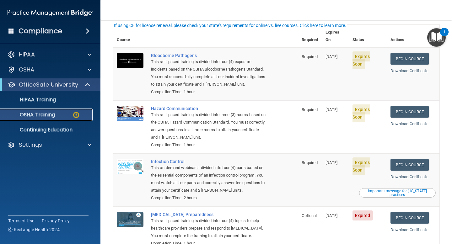
scroll to position [41, 0]
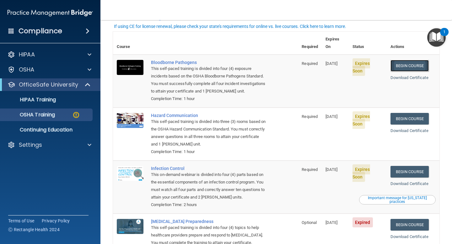
click at [400, 61] on link "Begin Course" at bounding box center [410, 66] width 38 height 12
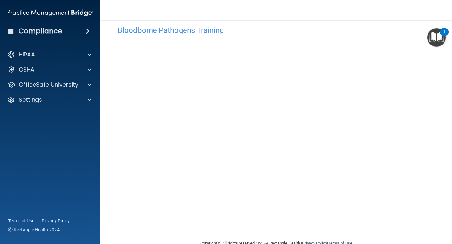
scroll to position [10, 0]
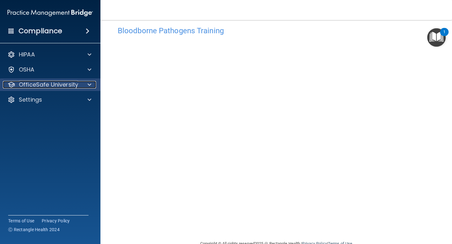
click at [90, 85] on span at bounding box center [90, 85] width 4 height 8
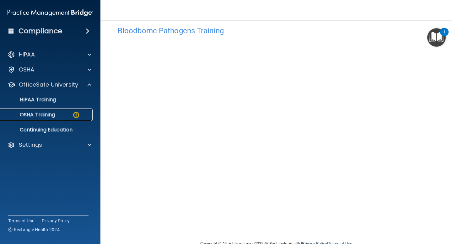
click at [58, 116] on div "OSHA Training" at bounding box center [47, 115] width 86 height 6
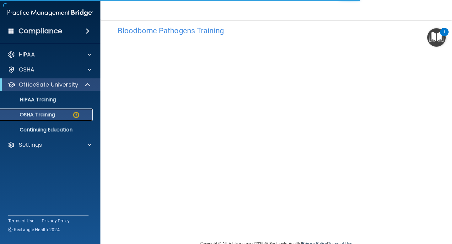
scroll to position [67, 0]
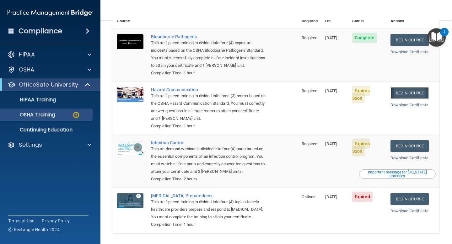
click at [413, 87] on link "Begin Course" at bounding box center [410, 93] width 38 height 12
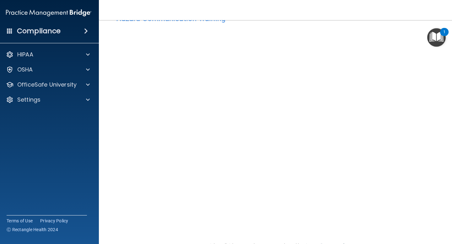
scroll to position [19, 0]
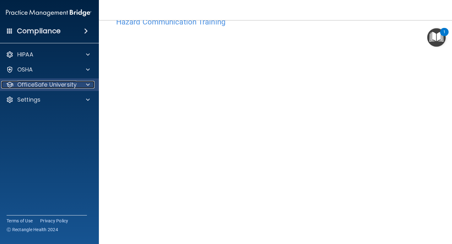
click at [87, 85] on span at bounding box center [88, 85] width 4 height 8
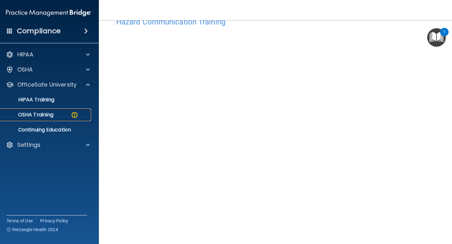
click at [61, 115] on div "OSHA Training" at bounding box center [46, 115] width 86 height 6
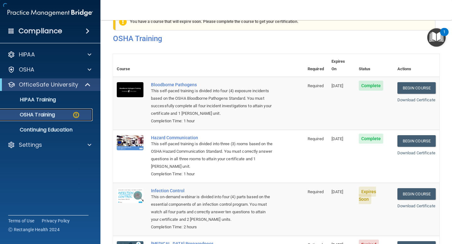
scroll to position [61, 0]
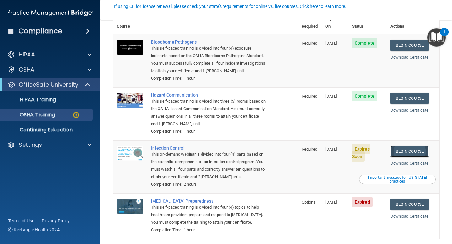
click at [411, 146] on link "Begin Course" at bounding box center [410, 152] width 38 height 12
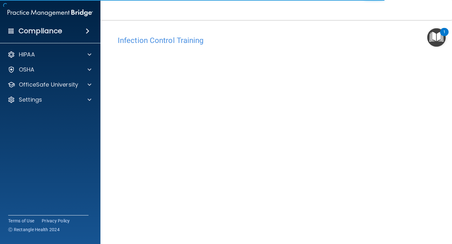
scroll to position [25, 0]
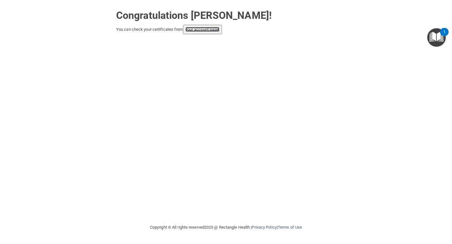
click at [196, 31] on link "your account page!" at bounding box center [203, 29] width 34 height 5
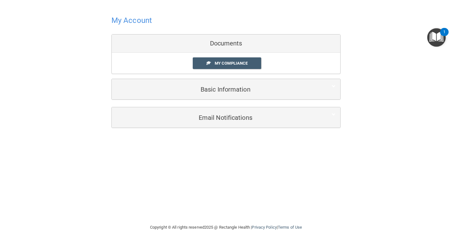
click at [228, 42] on div "Documents" at bounding box center [226, 44] width 229 height 18
click at [224, 63] on span "My Compliance" at bounding box center [231, 63] width 33 height 5
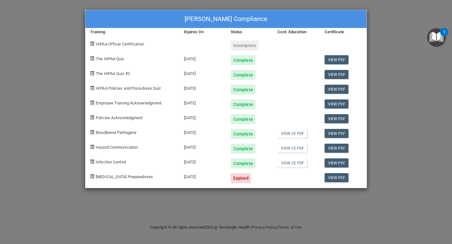
click at [127, 44] on span "HIPAA Officer Certification" at bounding box center [120, 44] width 48 height 5
click at [93, 44] on span at bounding box center [92, 44] width 4 height 4
click at [375, 52] on div "[PERSON_NAME] Compliance Training Expires On Status Cont. Education Certificate…" at bounding box center [226, 122] width 452 height 244
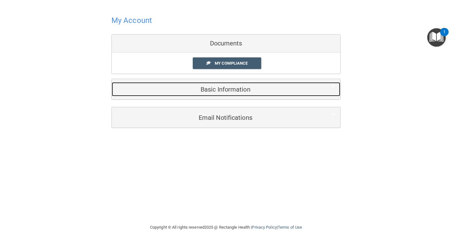
click at [218, 92] on h5 "Basic Information" at bounding box center [217, 89] width 200 height 7
